Goal: Transaction & Acquisition: Purchase product/service

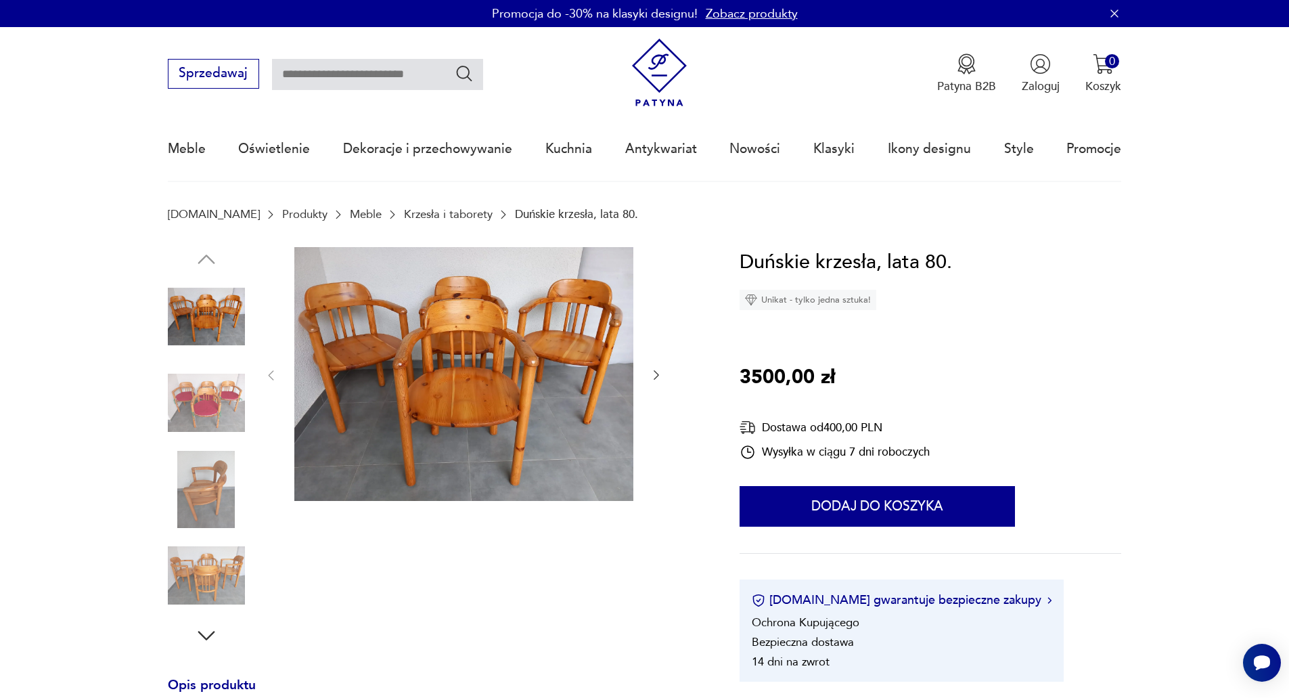
click at [219, 408] on img at bounding box center [206, 402] width 77 height 77
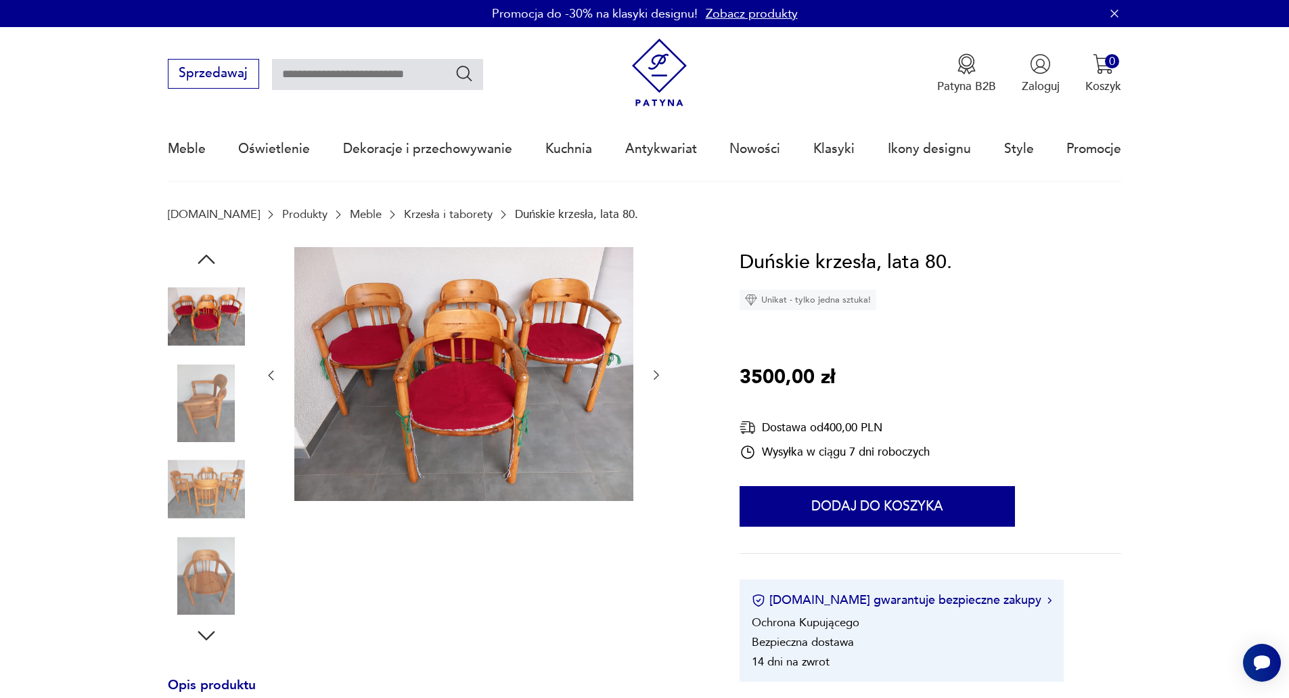
click at [213, 447] on div at bounding box center [206, 361] width 77 height 338
click at [224, 491] on img at bounding box center [206, 489] width 77 height 77
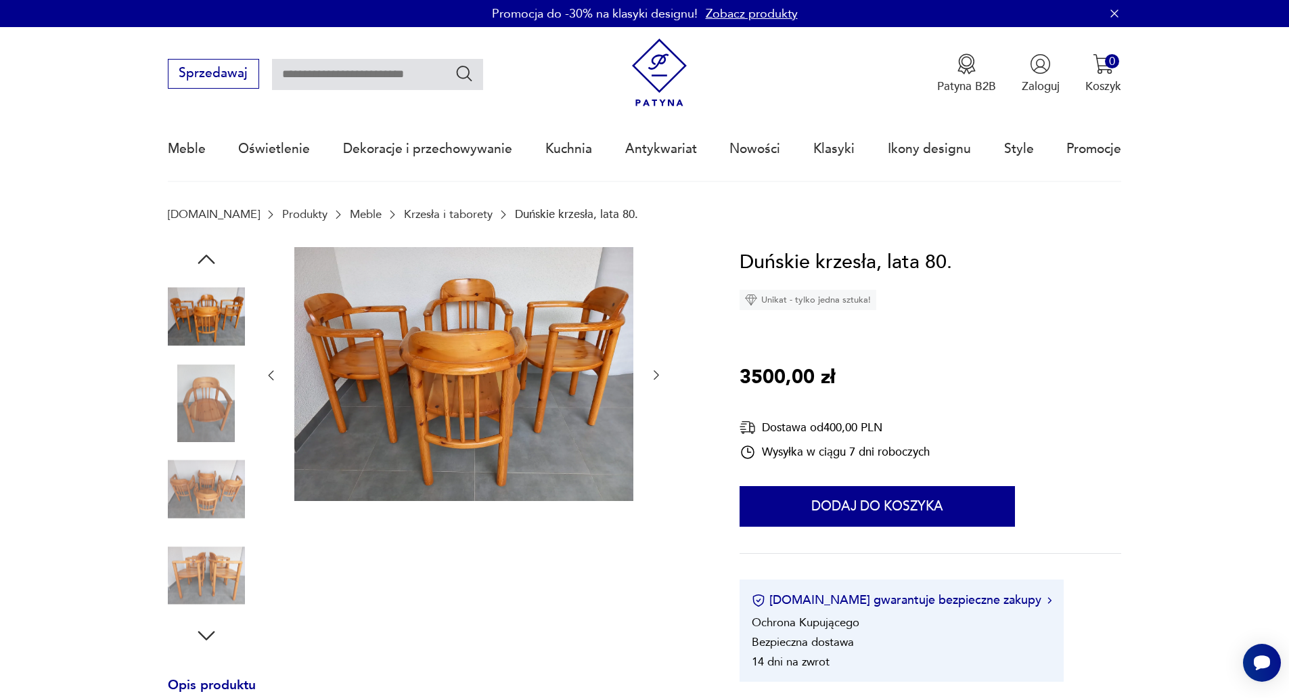
click at [231, 502] on img at bounding box center [206, 489] width 77 height 77
